Goal: Transaction & Acquisition: Obtain resource

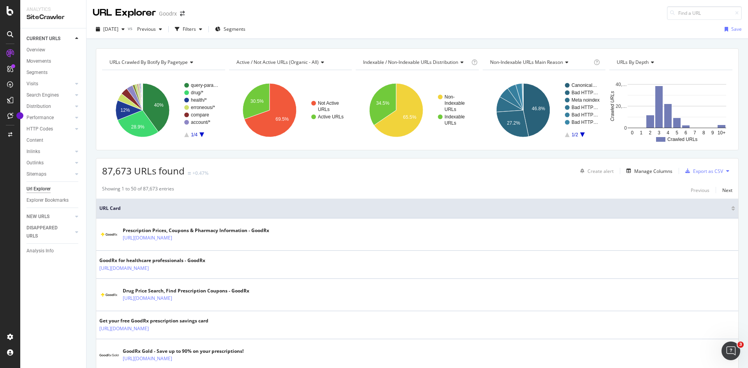
click at [39, 187] on div "Url Explorer" at bounding box center [38, 189] width 24 height 8
click at [200, 132] on g "query-para… drug/* health/* erroneous/* compare account/* 1/4" at bounding box center [201, 110] width 35 height 55
click at [201, 135] on icon "A chart." at bounding box center [201, 134] width 5 height 5
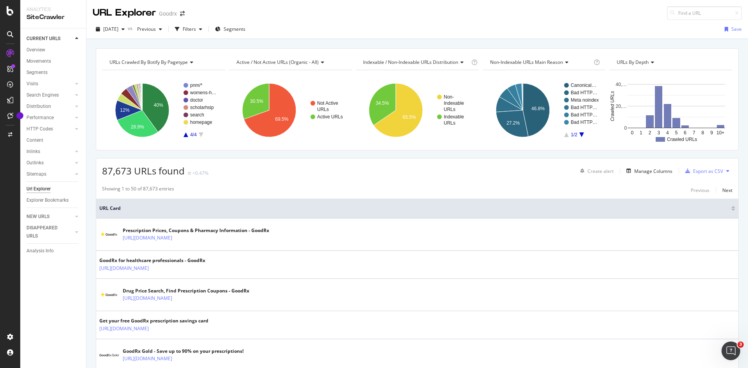
click at [186, 137] on icon "A chart." at bounding box center [186, 134] width 5 height 5
click at [185, 136] on icon "A chart." at bounding box center [186, 134] width 5 height 5
click at [196, 92] on text "drug/*" at bounding box center [196, 92] width 12 height 5
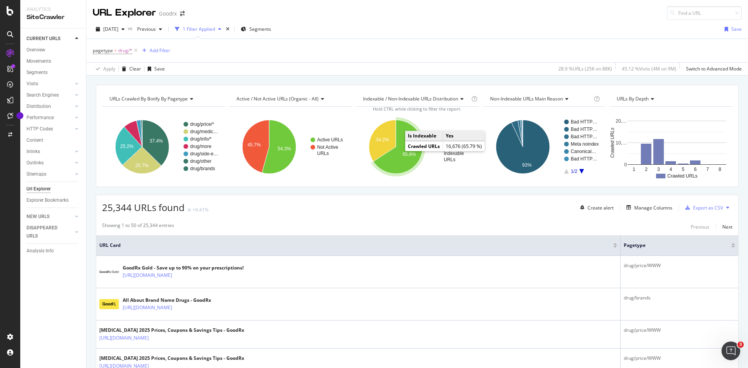
click at [399, 154] on icon "A chart." at bounding box center [397, 147] width 49 height 54
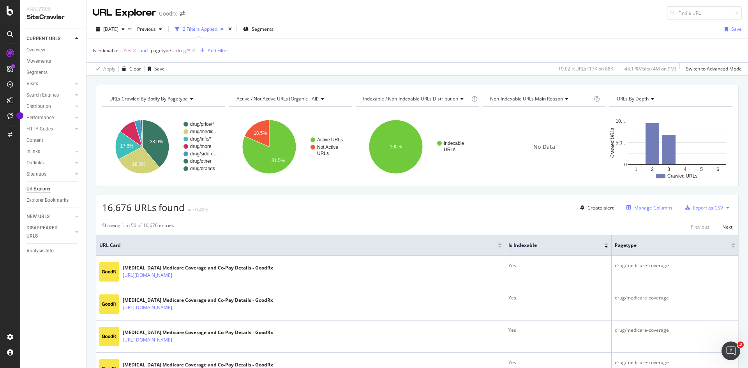
click at [639, 209] on div "Manage Columns" at bounding box center [653, 208] width 38 height 7
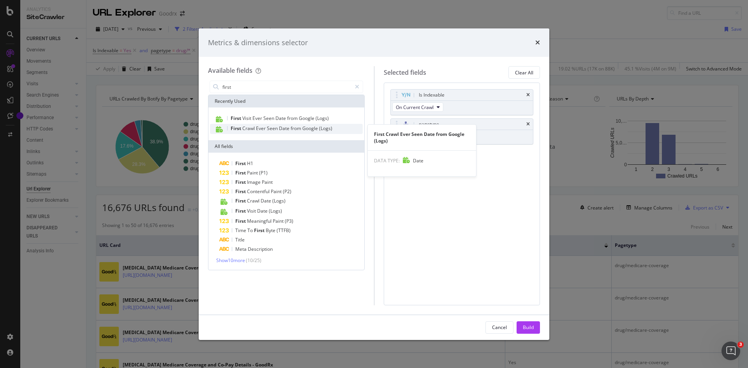
type input "first"
click at [285, 131] on span "Date" at bounding box center [285, 128] width 12 height 7
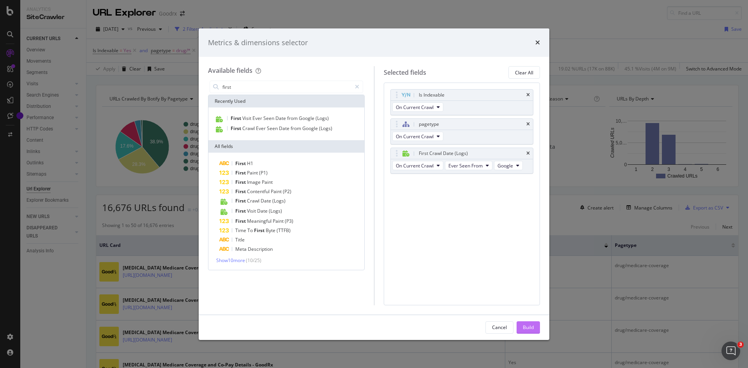
click at [530, 328] on div "Build" at bounding box center [528, 327] width 11 height 7
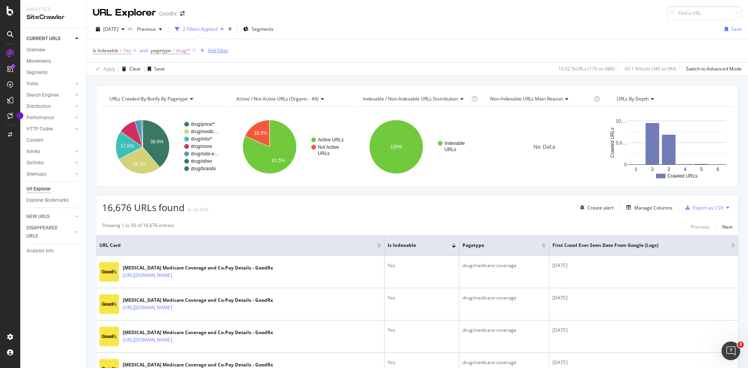
click at [211, 54] on div "Add Filter" at bounding box center [218, 50] width 21 height 7
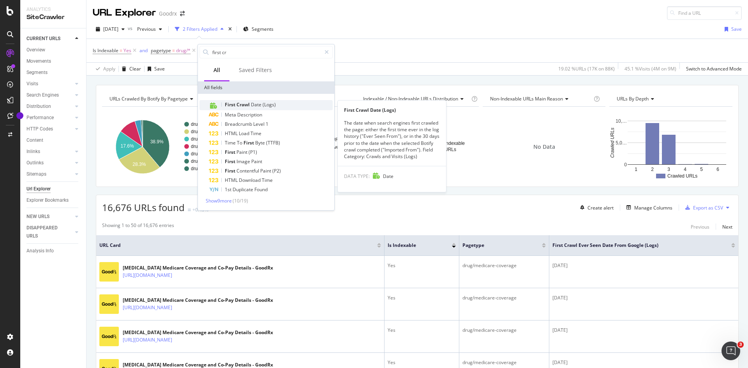
type input "first cr"
click at [251, 105] on span "Date" at bounding box center [257, 104] width 12 height 7
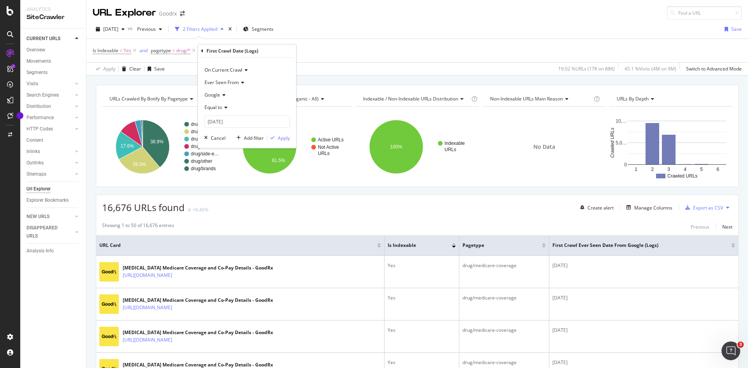
click at [224, 108] on icon at bounding box center [224, 107] width 5 height 5
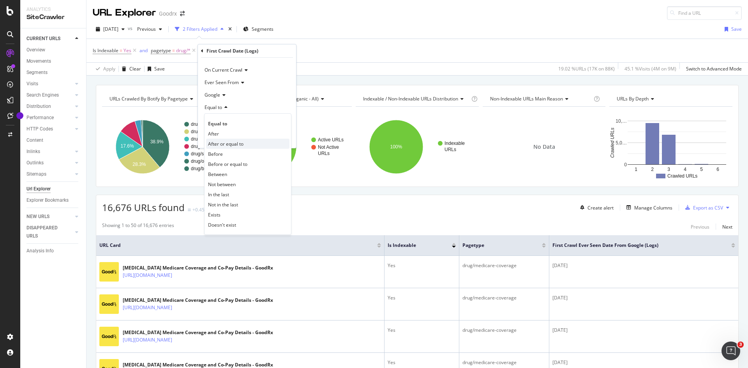
click at [220, 143] on span "After or equal to" at bounding box center [225, 144] width 35 height 7
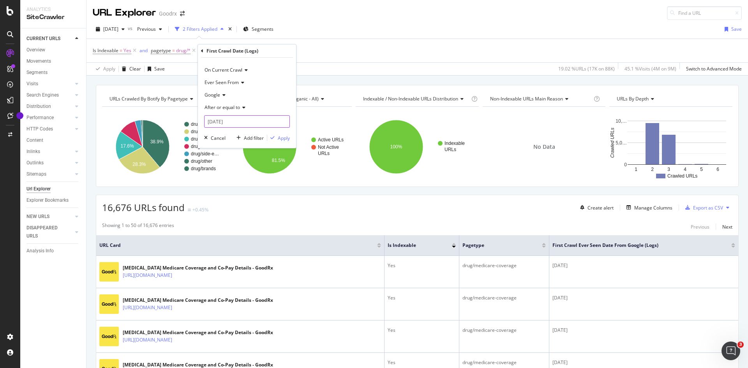
click at [224, 122] on input "[DATE]" at bounding box center [247, 121] width 86 height 12
type input "2025-0-02"
type input "[DATE]"
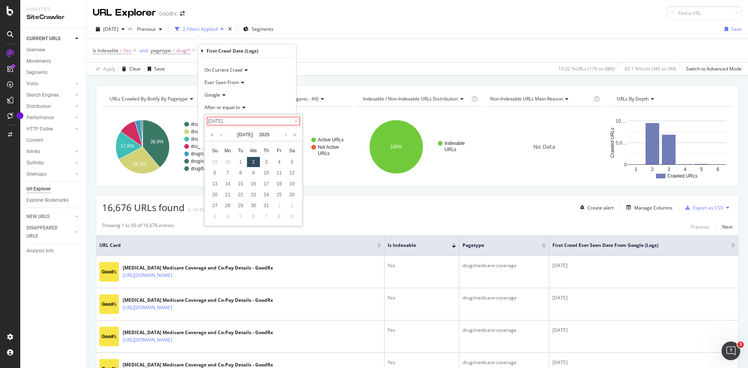
type input "[DATE]"
click at [279, 141] on div "Apply" at bounding box center [284, 138] width 12 height 7
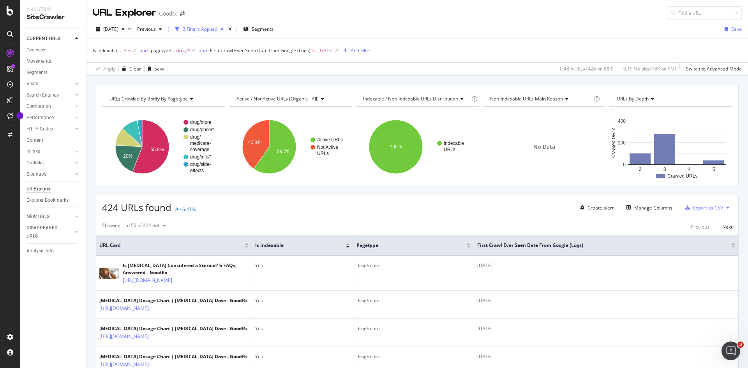
click at [704, 209] on div "Export as CSV" at bounding box center [708, 208] width 30 height 7
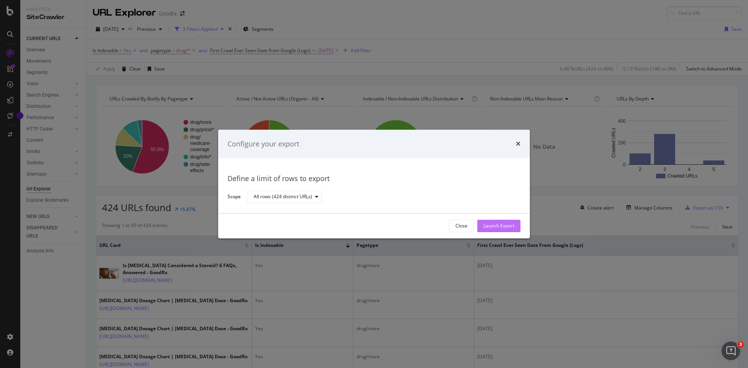
click at [499, 225] on div "Launch Export" at bounding box center [499, 226] width 31 height 7
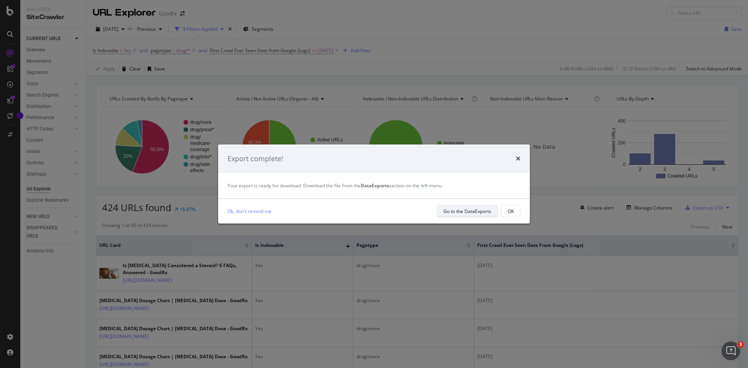
click at [466, 210] on div "Go to the DataExports" at bounding box center [467, 211] width 48 height 7
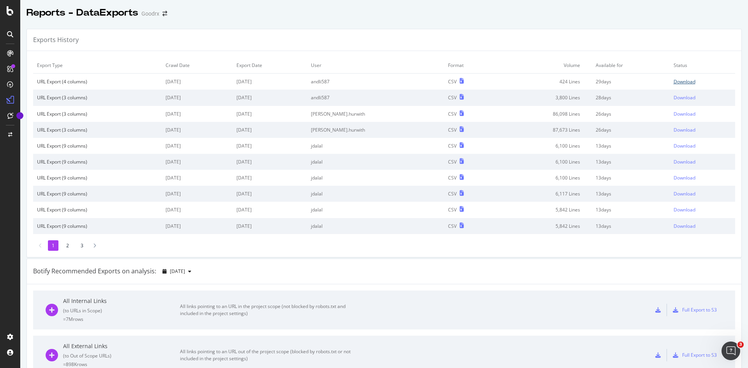
click at [675, 83] on div "Download" at bounding box center [685, 81] width 22 height 7
